Goal: Information Seeking & Learning: Learn about a topic

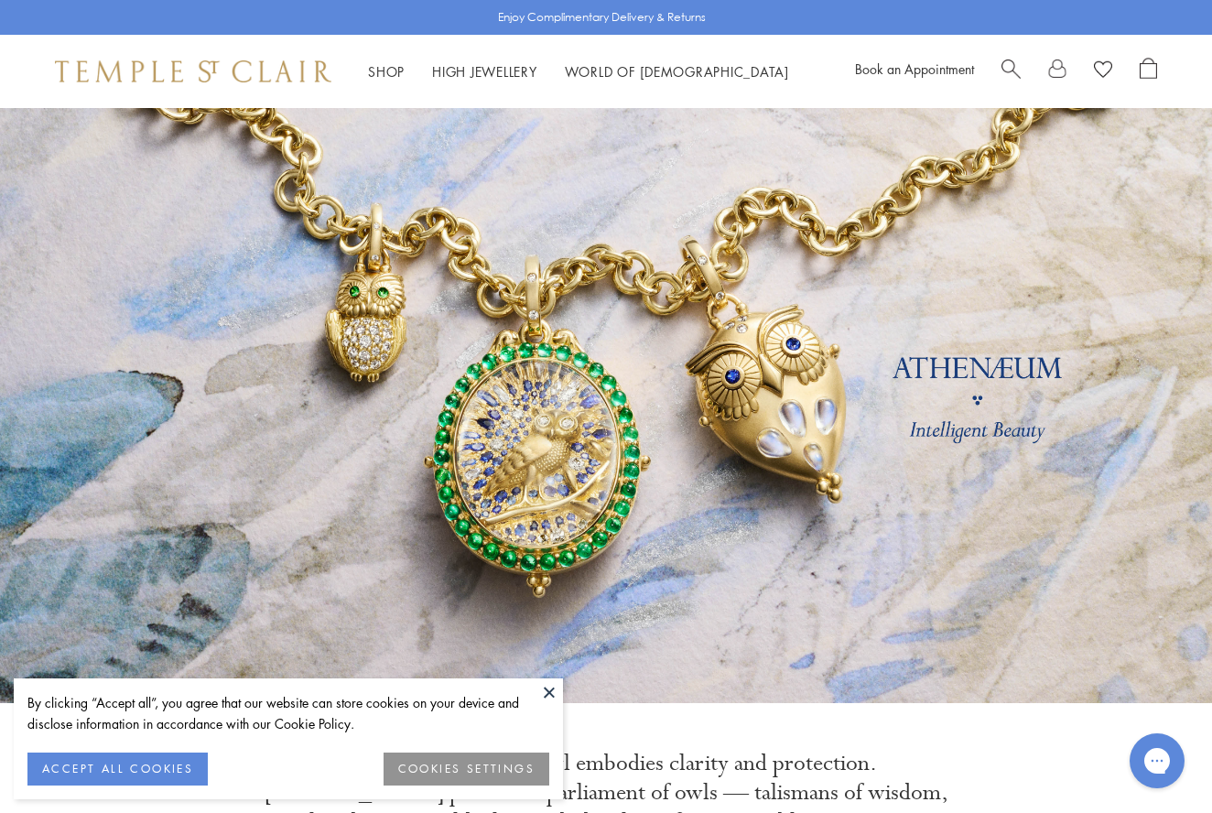
scroll to position [236, 0]
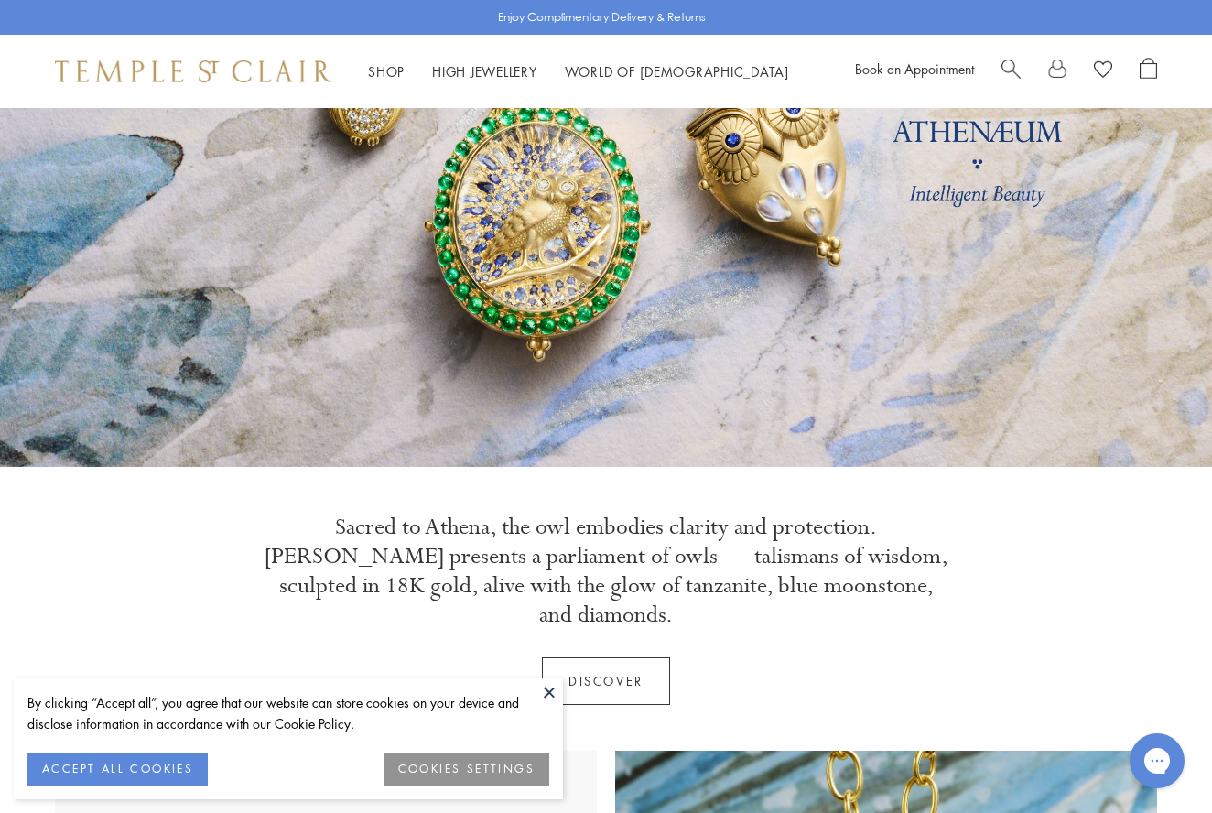
click at [126, 764] on button "ACCEPT ALL COOKIES" at bounding box center [117, 769] width 180 height 33
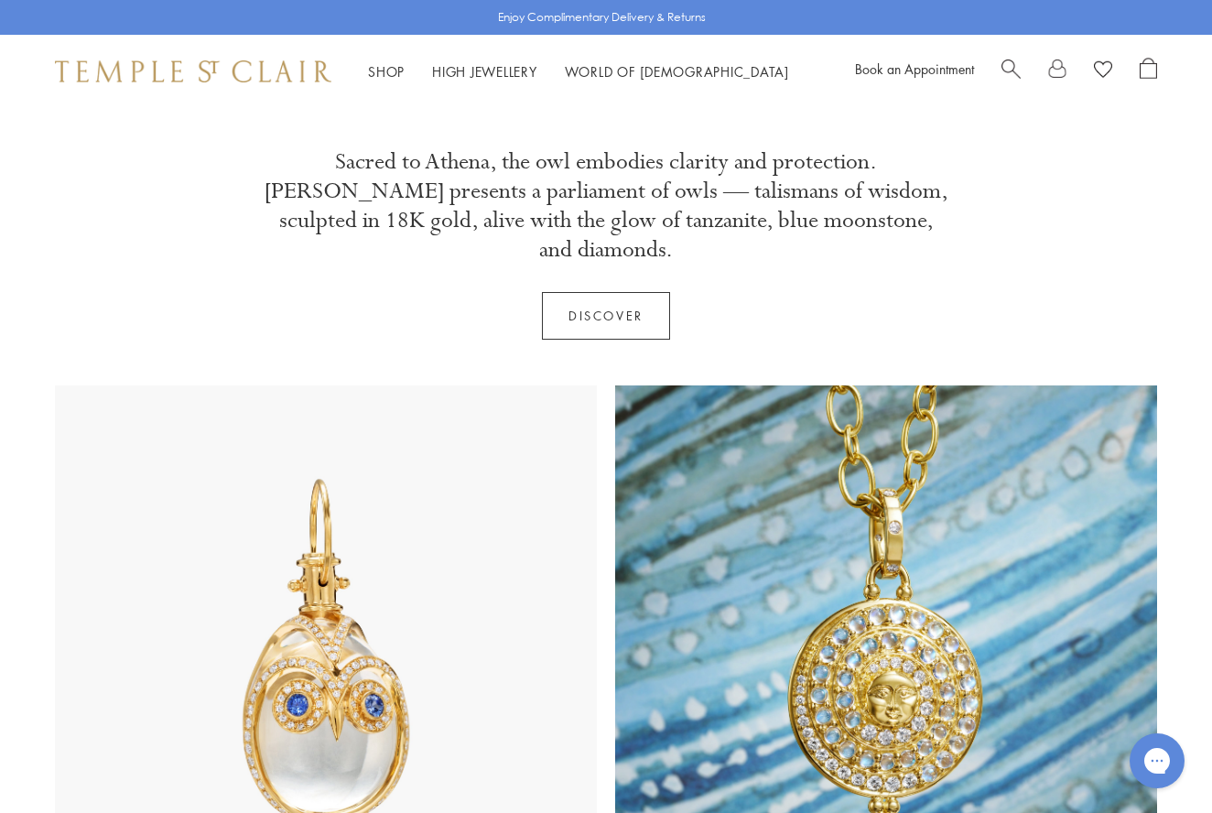
scroll to position [791, 0]
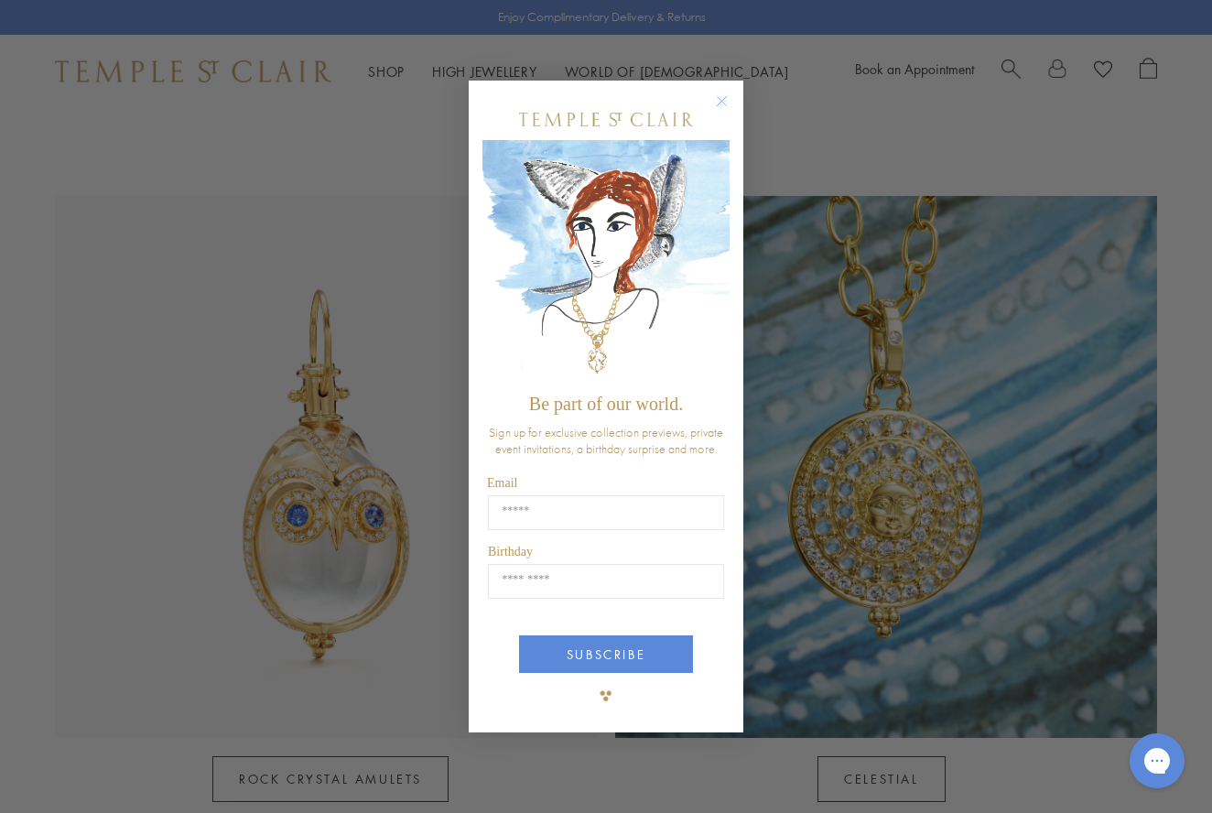
click at [724, 103] on circle "Close dialog" at bounding box center [722, 102] width 22 height 22
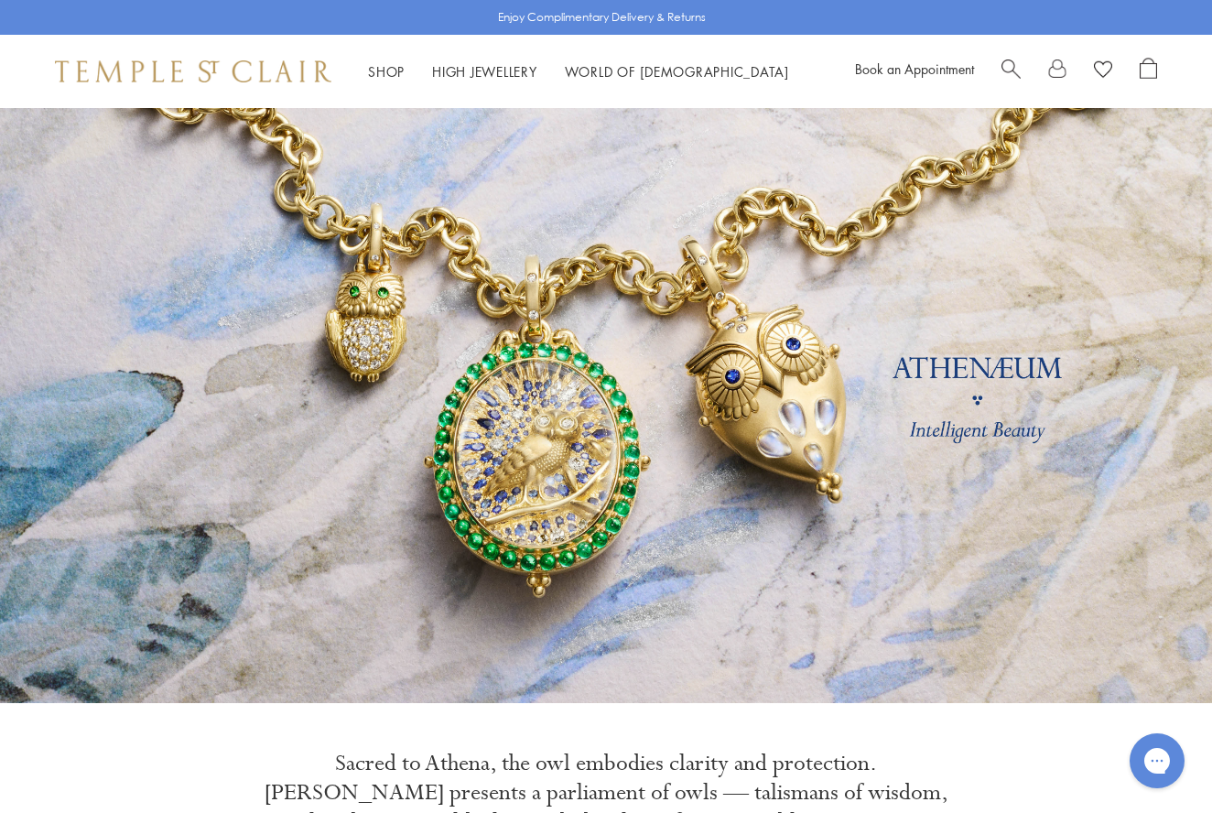
scroll to position [0, 0]
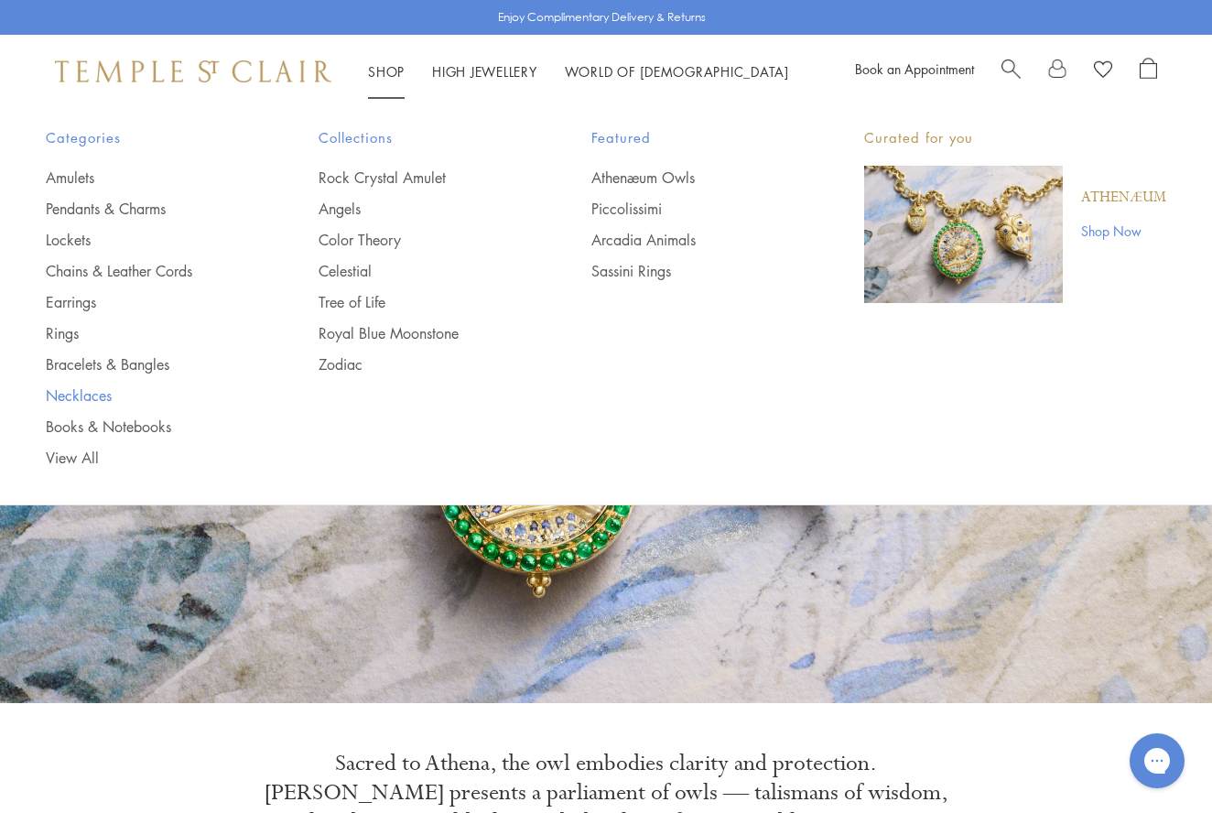
click at [78, 399] on link "Necklaces" at bounding box center [146, 395] width 200 height 20
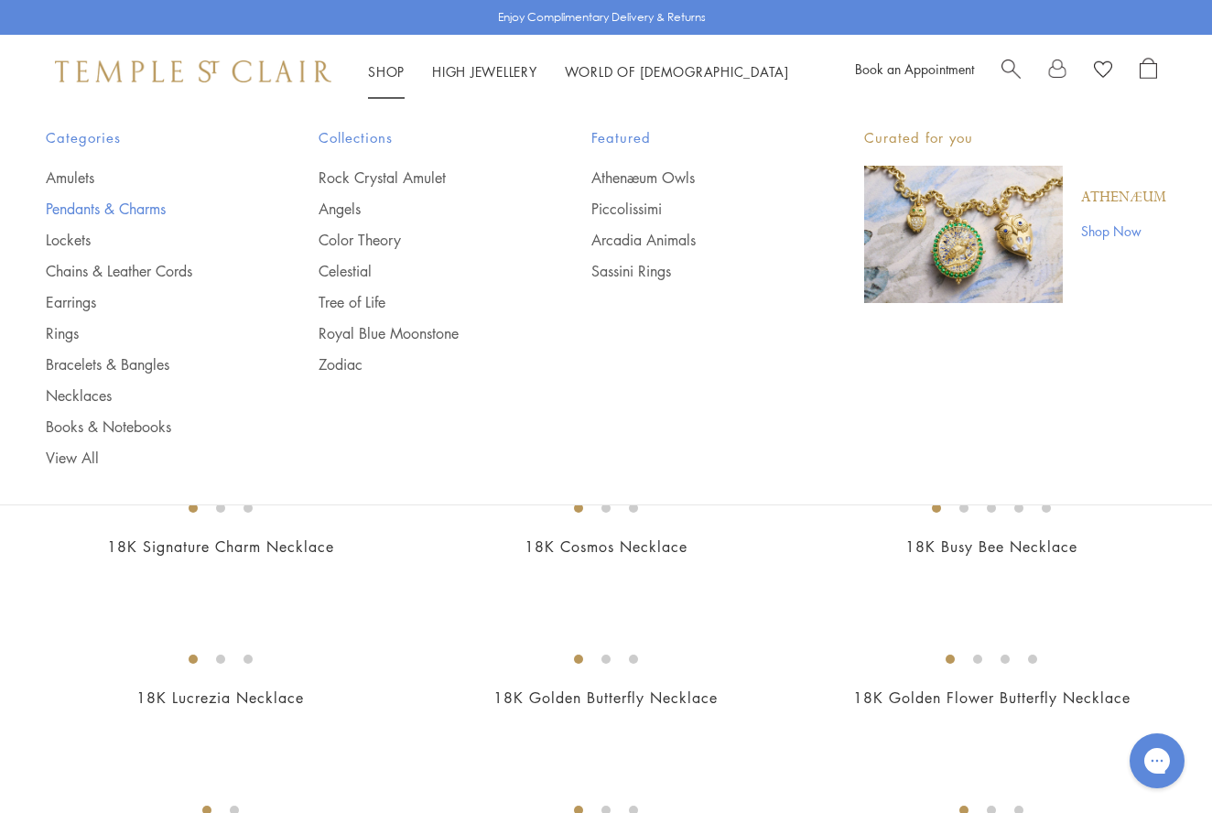
click at [134, 207] on link "Pendants & Charms" at bounding box center [146, 209] width 200 height 20
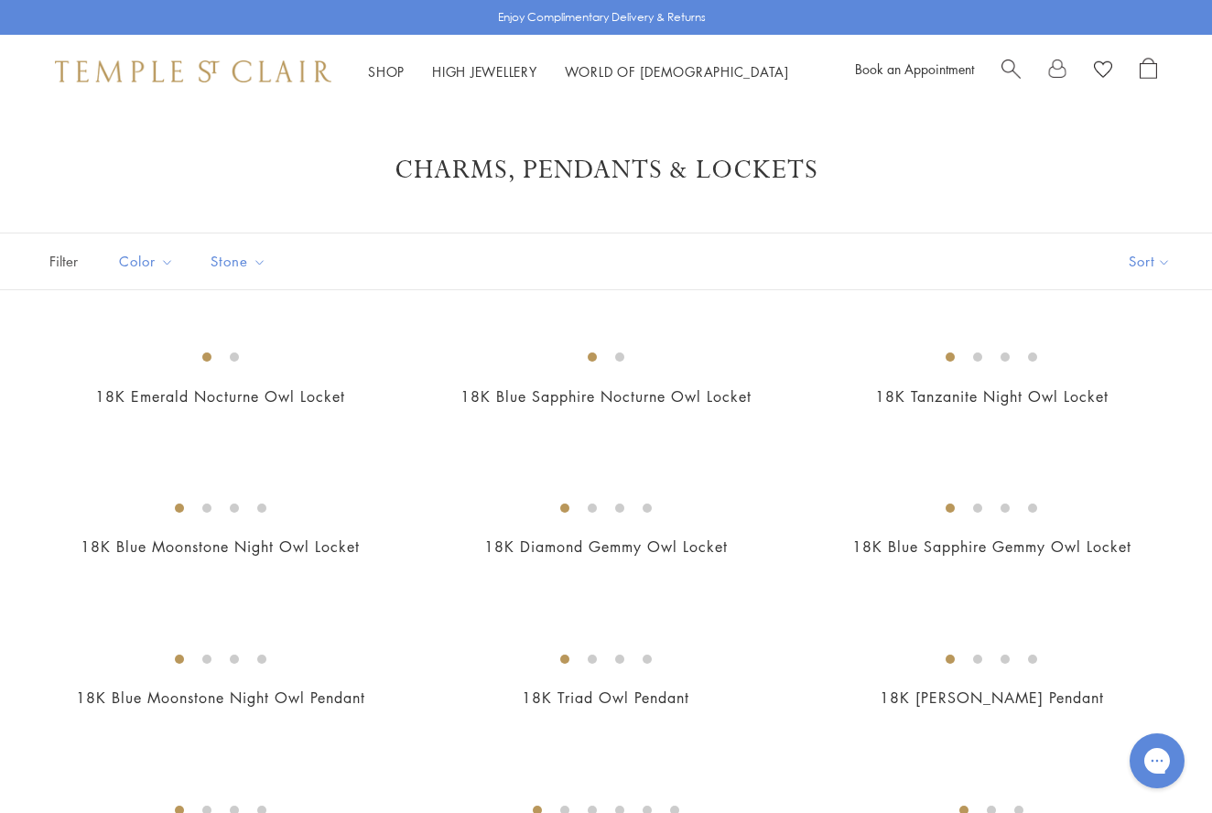
click at [1011, 70] on span "Search" at bounding box center [1011, 67] width 19 height 19
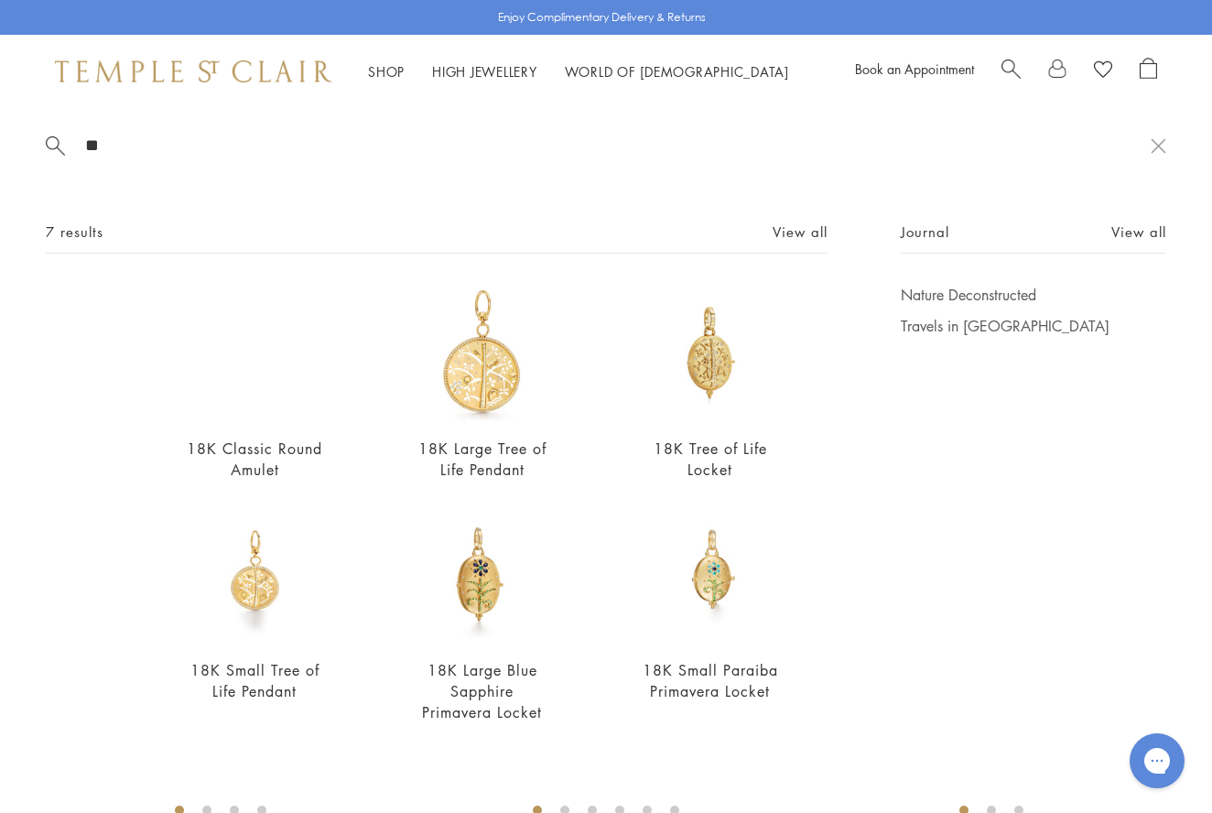
type input "*"
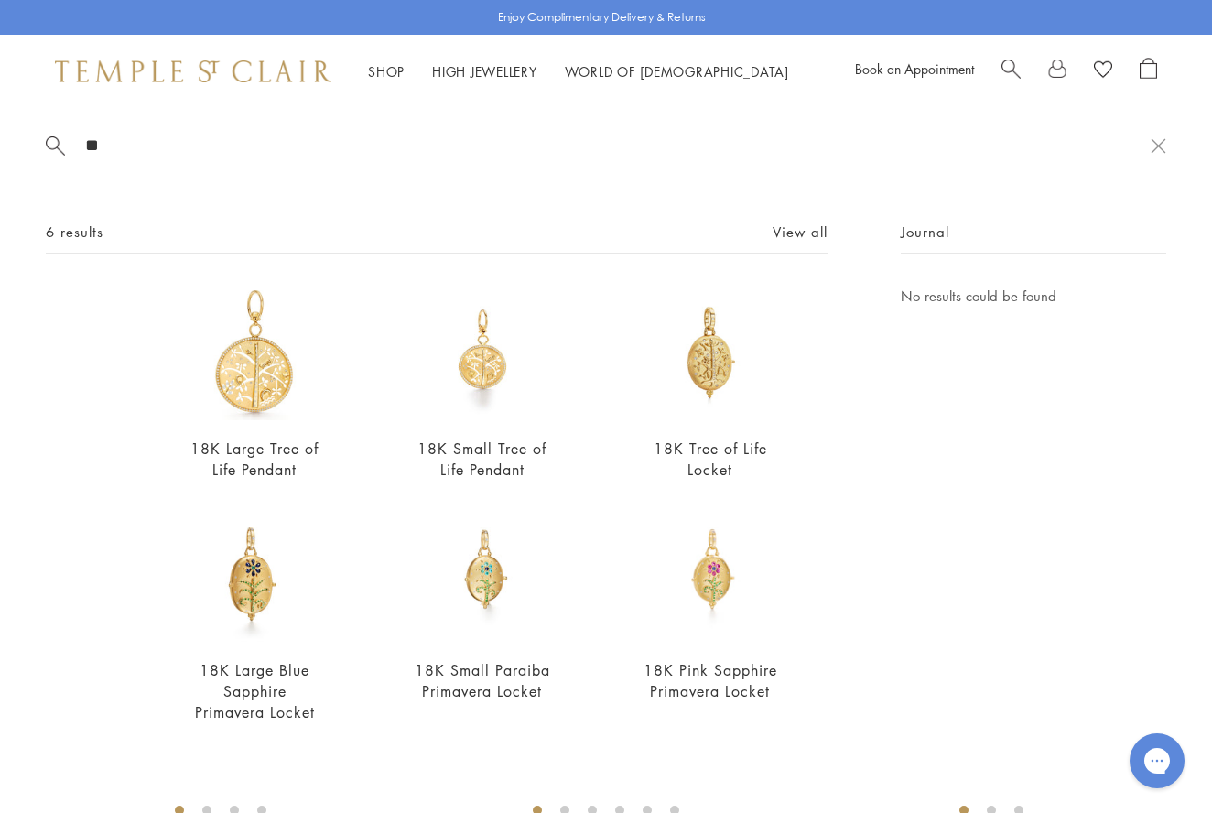
type input "*"
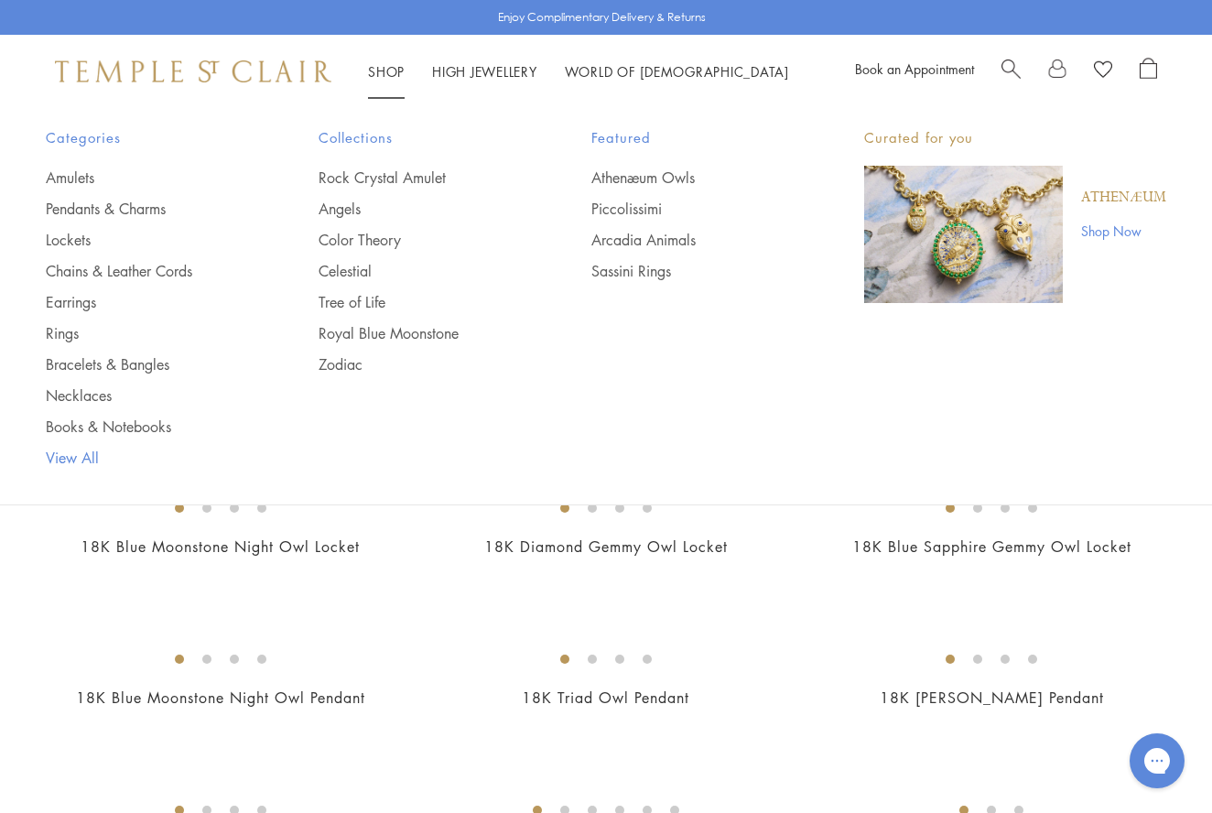
click at [72, 457] on link "View All" at bounding box center [146, 458] width 200 height 20
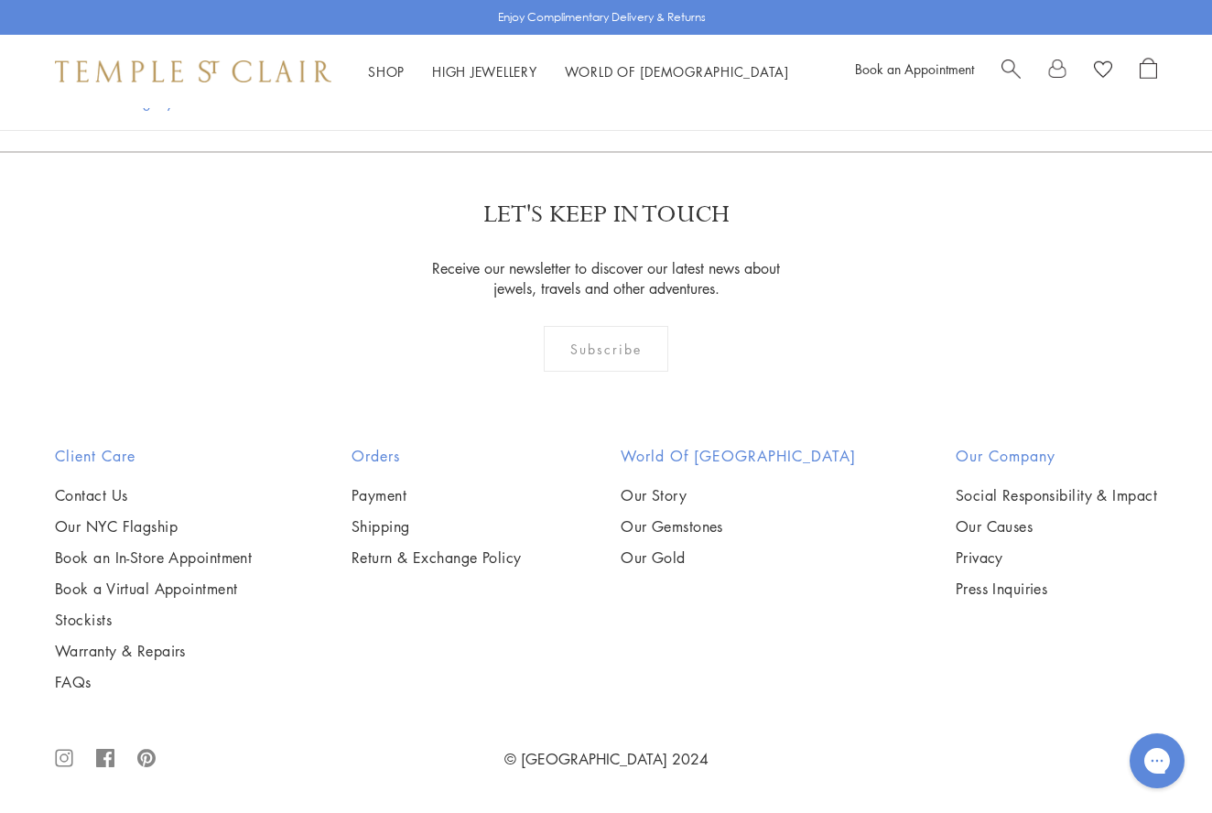
scroll to position [12676, 0]
click at [760, 78] on link at bounding box center [758, 52] width 57 height 50
click at [815, 79] on link at bounding box center [816, 53] width 57 height 50
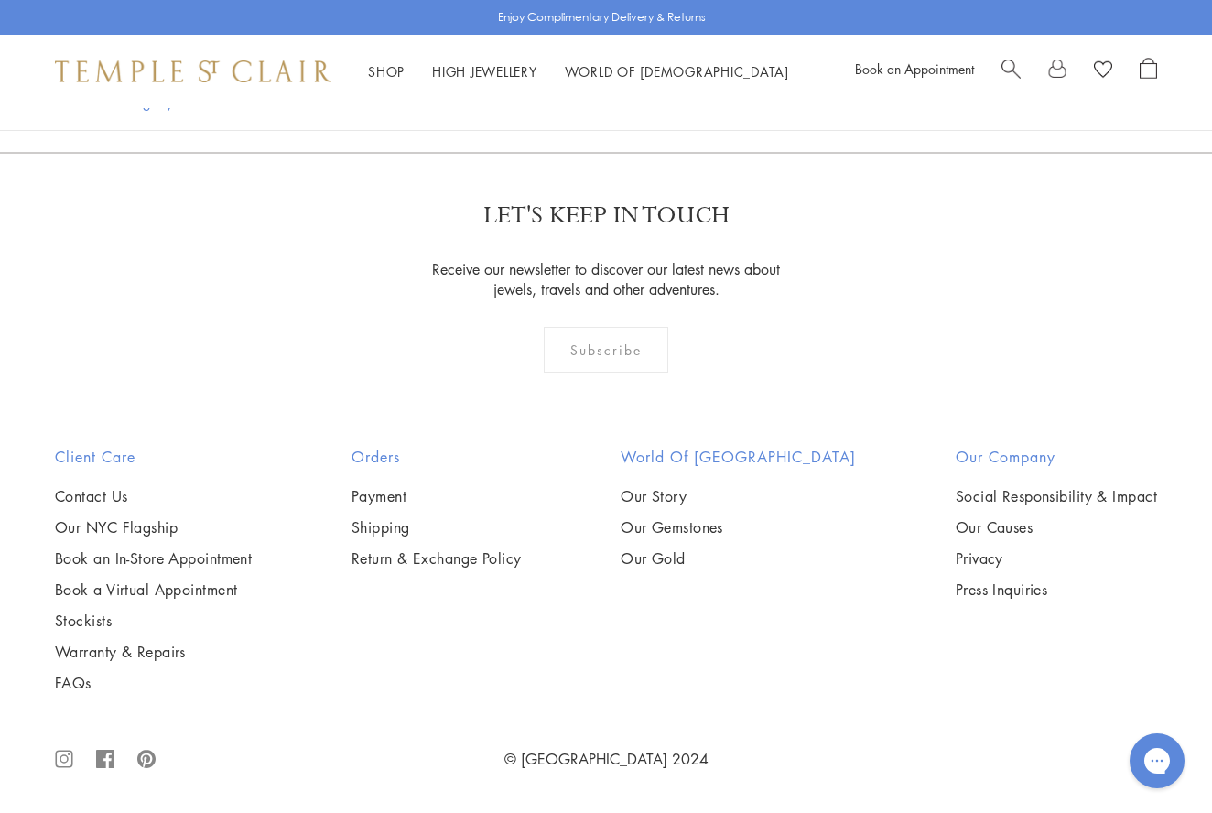
click at [849, 79] on link at bounding box center [847, 53] width 57 height 50
click at [871, 79] on link at bounding box center [877, 53] width 57 height 50
click at [878, 79] on link at bounding box center [877, 53] width 57 height 50
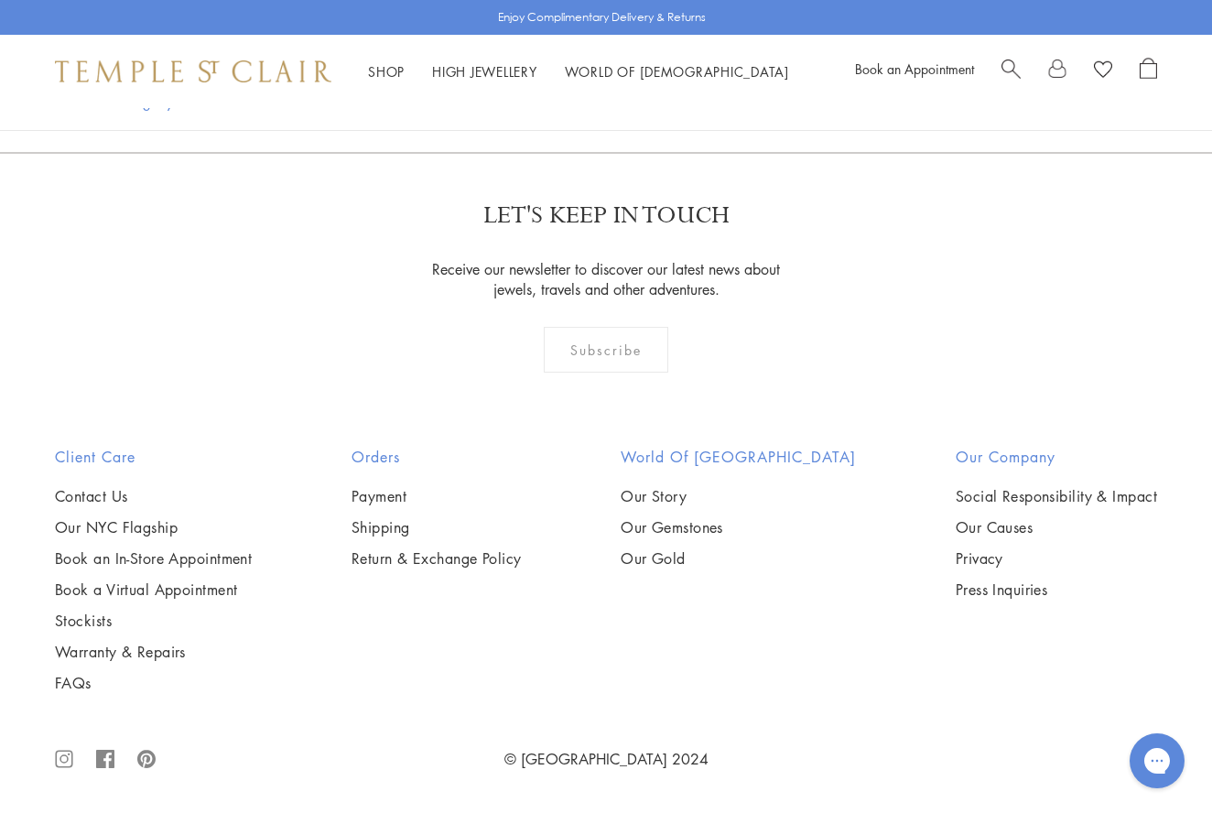
scroll to position [7837, 0]
click at [849, 79] on link at bounding box center [847, 53] width 57 height 50
click at [820, 78] on link at bounding box center [816, 52] width 57 height 50
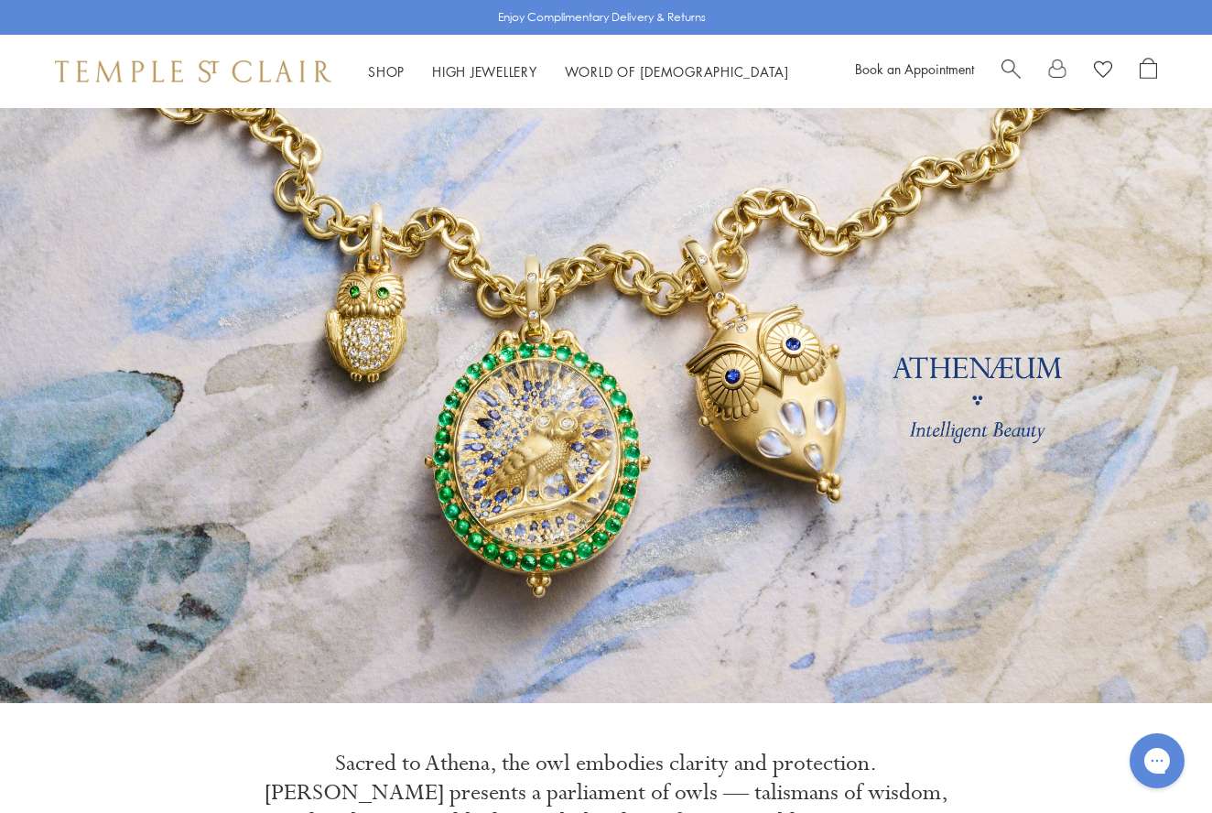
click at [1058, 71] on link at bounding box center [1057, 71] width 18 height 27
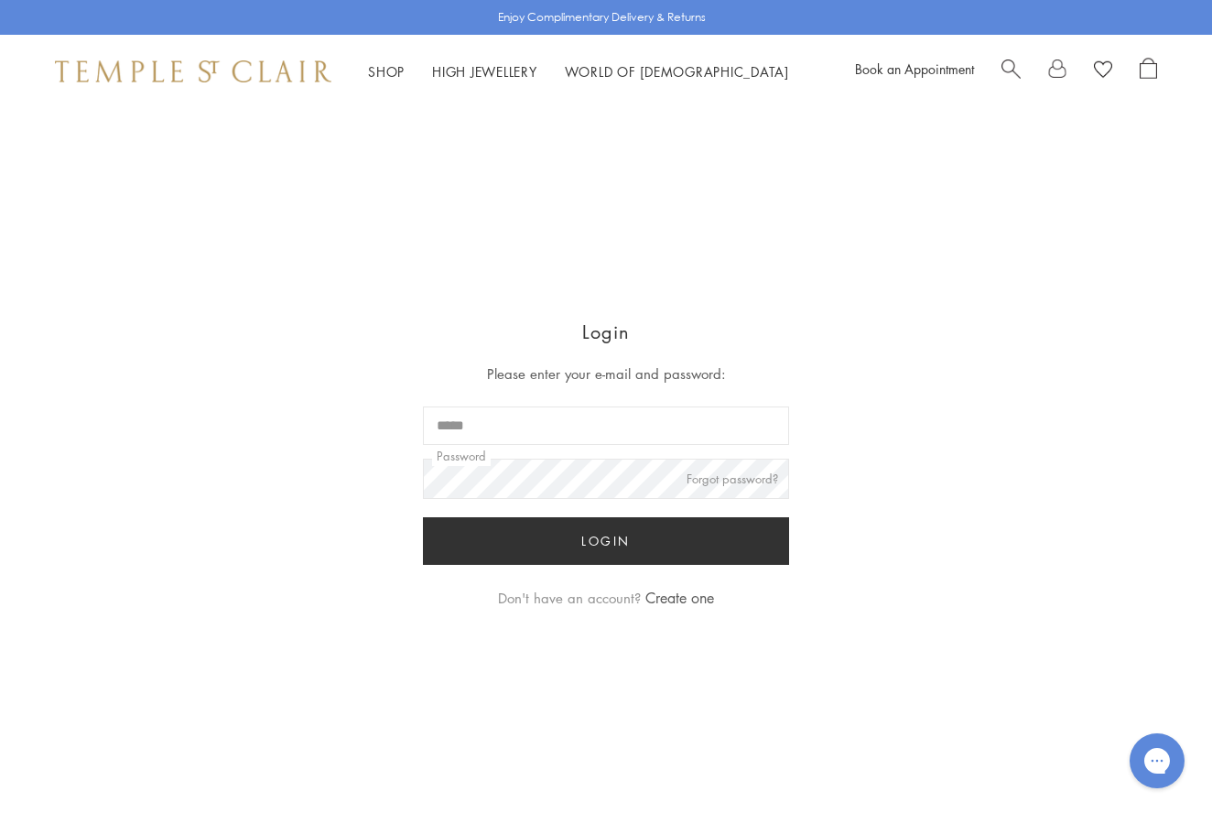
click at [1013, 67] on span "Search" at bounding box center [1011, 67] width 19 height 19
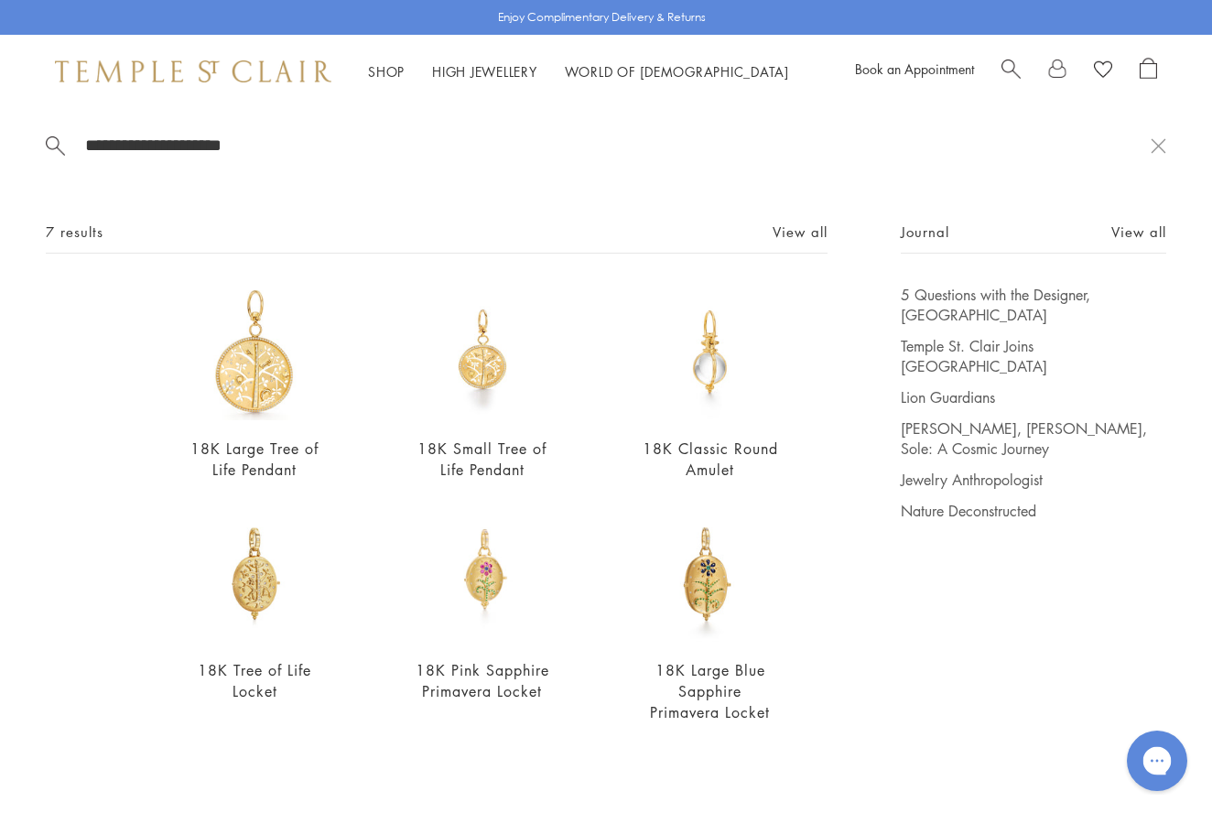
click at [1155, 765] on icon "Gorgias live chat" at bounding box center [1156, 760] width 19 height 19
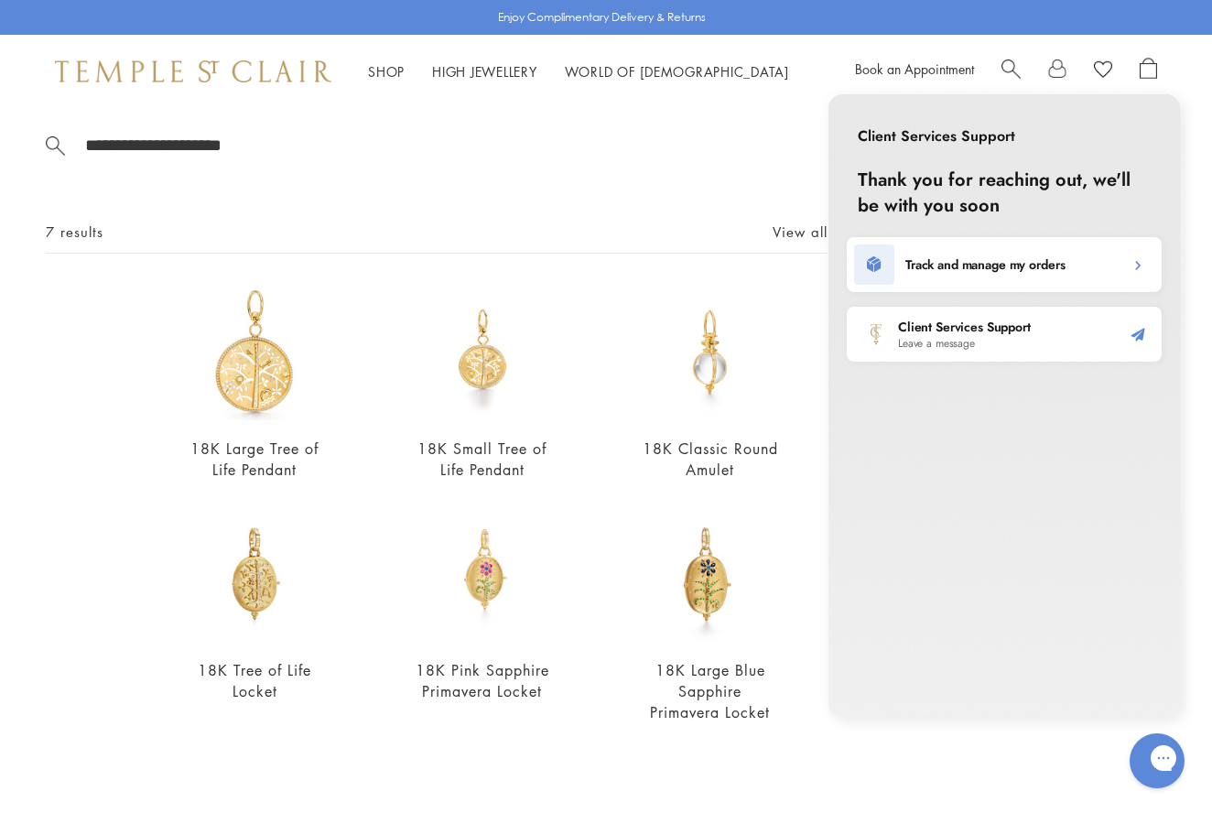
click at [576, 789] on body "Skip to content Shop Categories Amulets Pendants & Charms Lockets Chains & Leat…" at bounding box center [606, 809] width 1212 height 1618
click at [586, 167] on div "**********" at bounding box center [606, 437] width 1212 height 659
click at [1211, 768] on icon "Gorgias live chat" at bounding box center [1229, 758] width 20 height 20
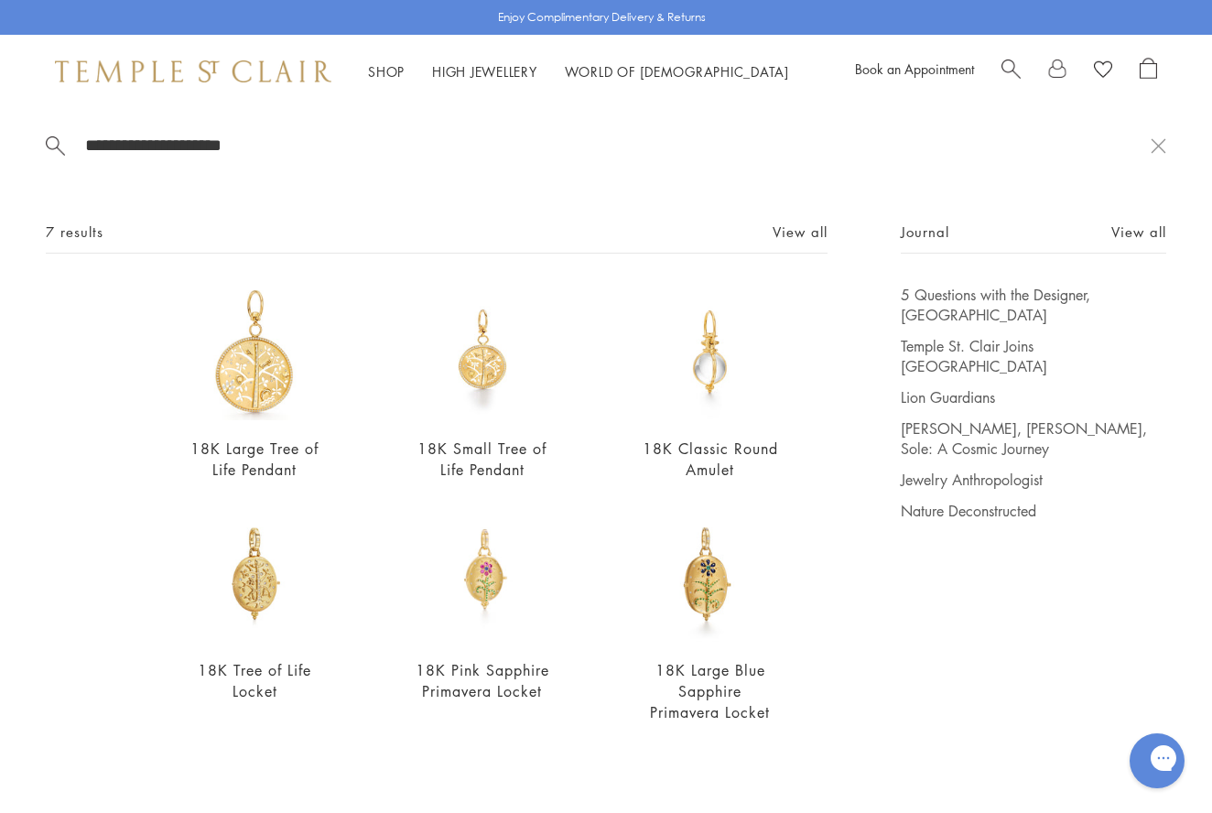
click at [263, 142] on input "**********" at bounding box center [617, 145] width 1068 height 21
type input "*"
